Goal: Task Accomplishment & Management: Complete application form

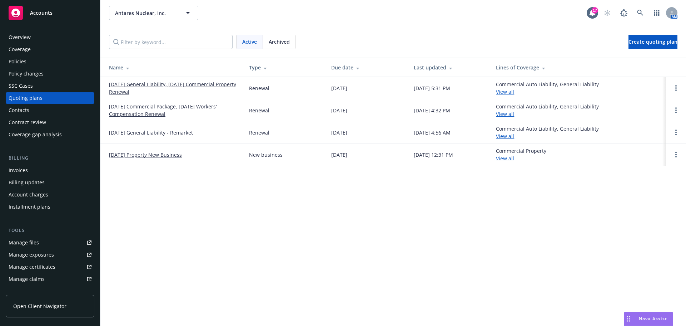
click at [133, 85] on link "[DATE] General Liability, [DATE] Commercial Property Renewal" at bounding box center [173, 87] width 129 height 15
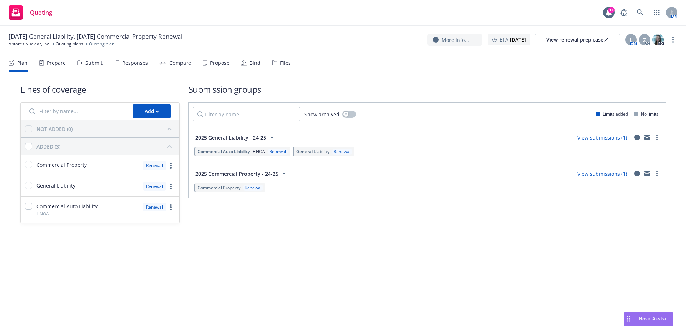
click at [92, 63] on div "Submit" at bounding box center [93, 63] width 17 height 6
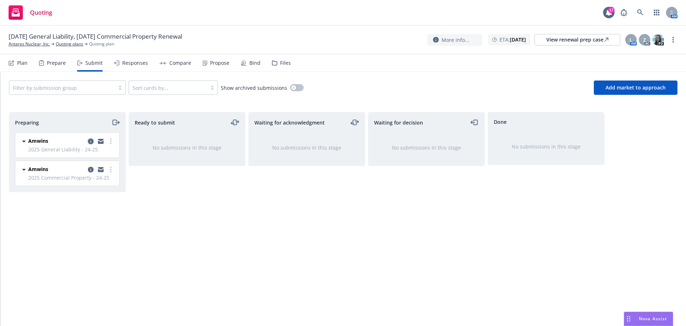
click at [90, 139] on icon "copy logging email" at bounding box center [91, 141] width 6 height 6
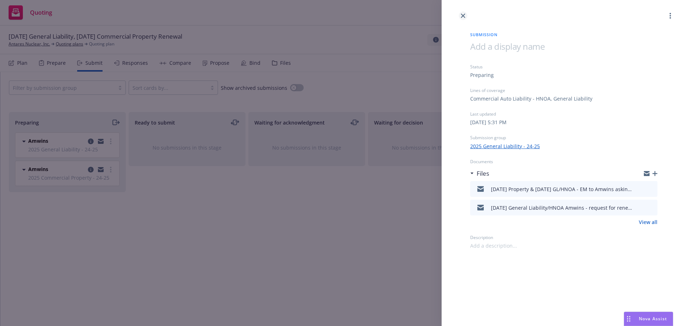
click at [464, 16] on icon "close" at bounding box center [463, 16] width 4 height 4
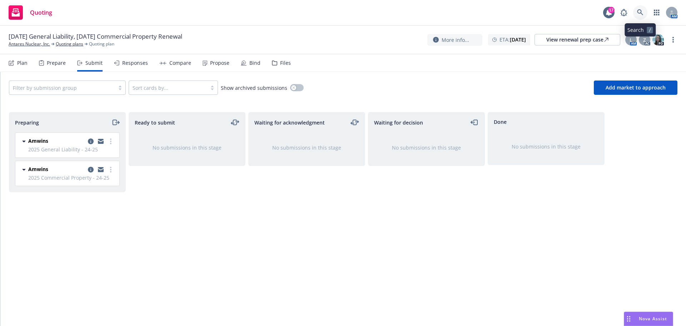
click at [642, 11] on icon at bounding box center [640, 12] width 6 height 6
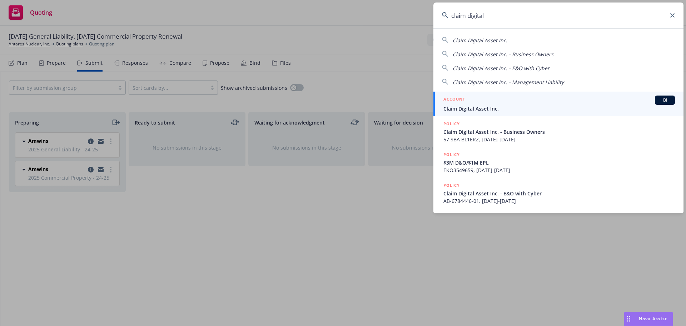
type input "claim digital"
click at [478, 105] on span "Claim Digital Asset Inc." at bounding box center [560, 109] width 232 height 8
